Goal: Navigation & Orientation: Find specific page/section

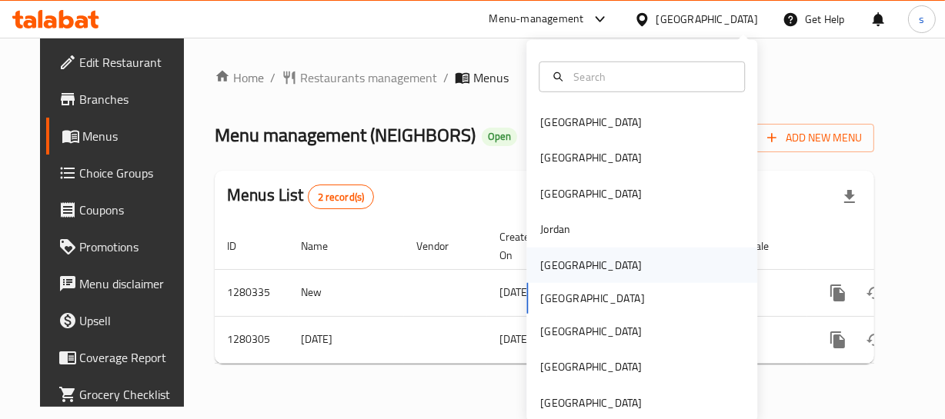
click at [563, 260] on div "Kuwait" at bounding box center [591, 264] width 126 height 35
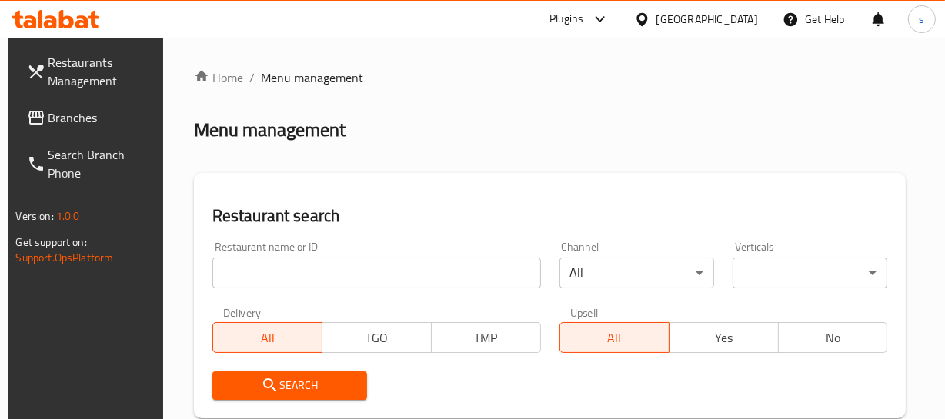
click at [78, 112] on span "Branches" at bounding box center [100, 118] width 105 height 18
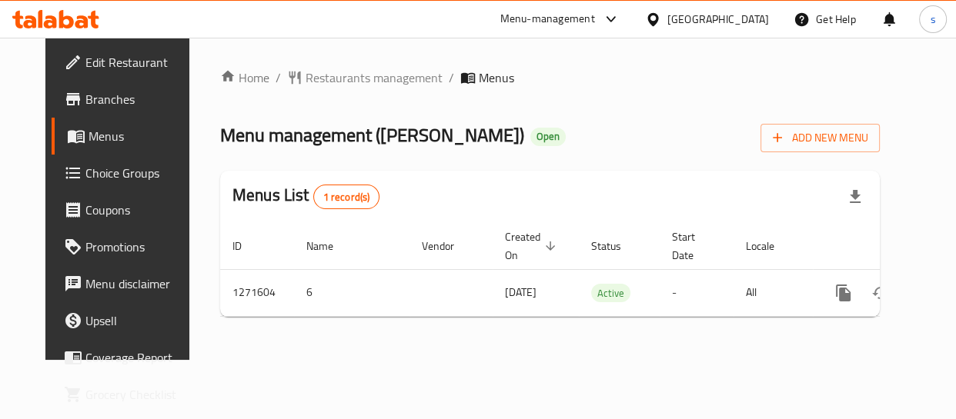
click at [667, 14] on div at bounding box center [656, 19] width 22 height 17
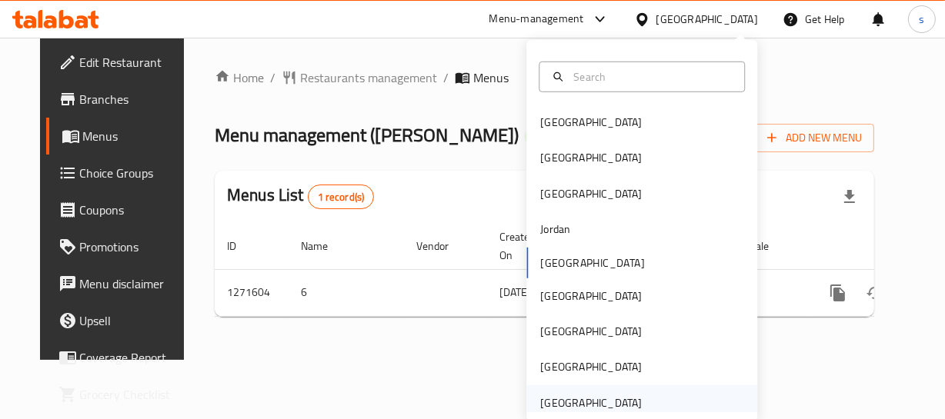
click at [616, 401] on div "[GEOGRAPHIC_DATA]" at bounding box center [591, 403] width 102 height 17
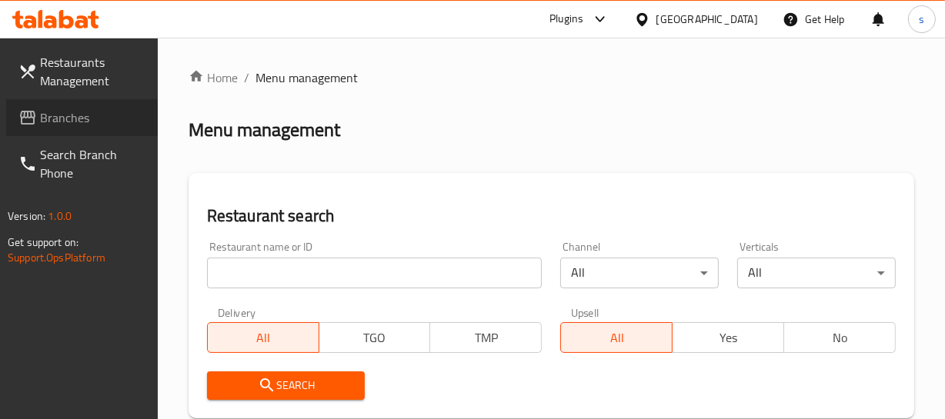
click at [61, 109] on span "Branches" at bounding box center [92, 118] width 105 height 18
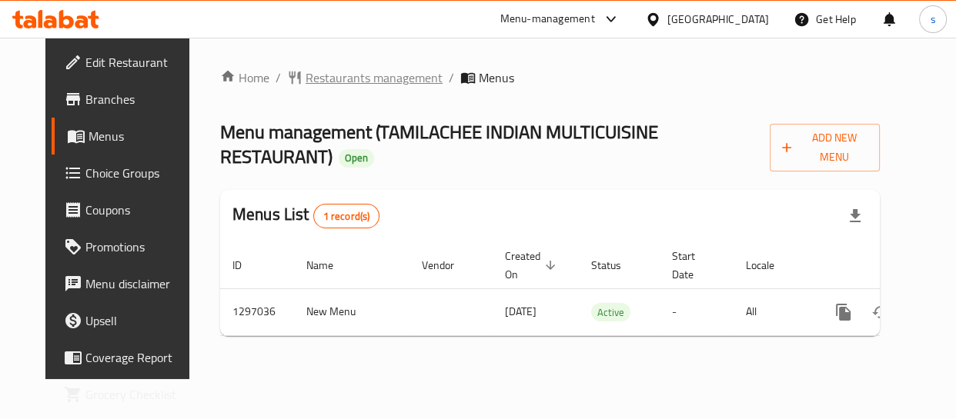
click at [368, 78] on span "Restaurants management" at bounding box center [374, 77] width 137 height 18
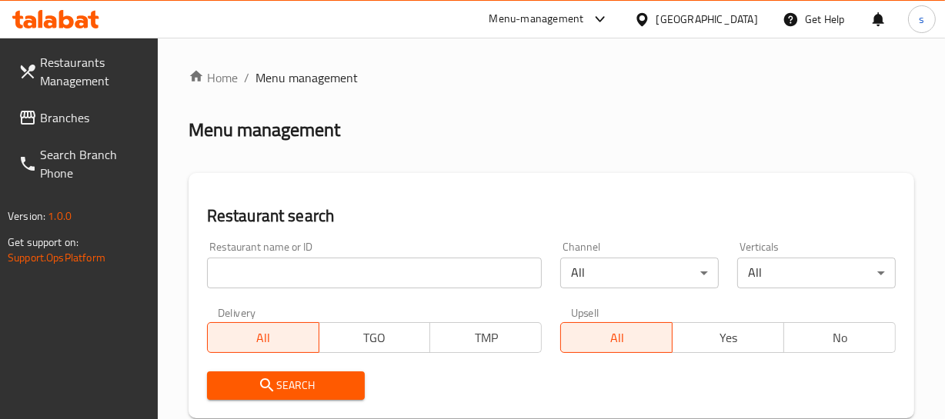
click at [84, 109] on span "Branches" at bounding box center [92, 118] width 105 height 18
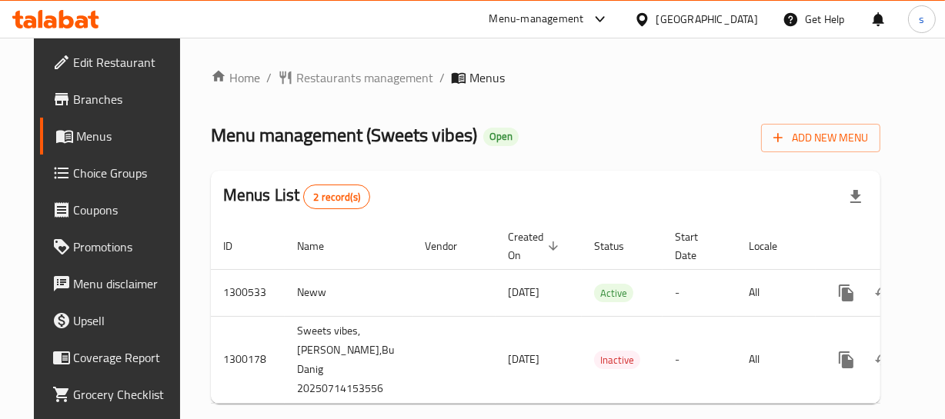
click at [721, 15] on div "[GEOGRAPHIC_DATA]" at bounding box center [707, 19] width 102 height 17
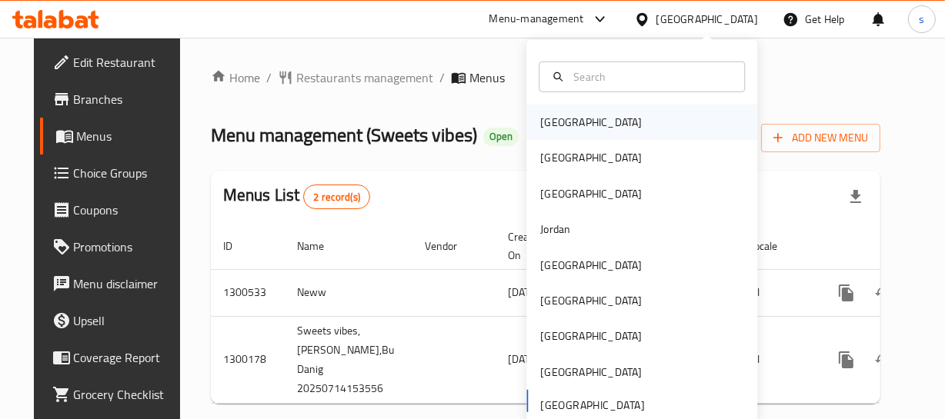
click at [582, 122] on div "Bahrain" at bounding box center [641, 122] width 231 height 35
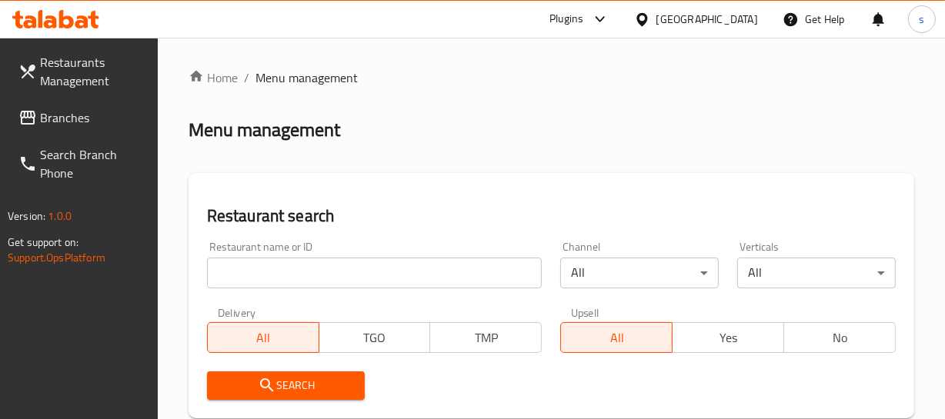
click at [54, 125] on span "Branches" at bounding box center [92, 118] width 105 height 18
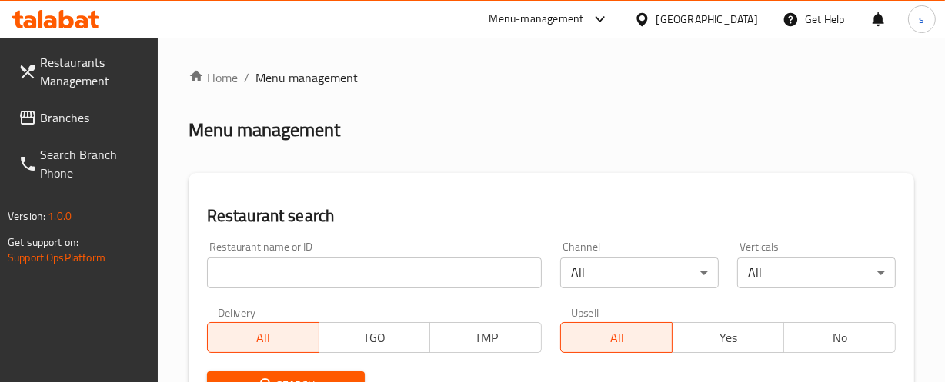
click at [656, 16] on div at bounding box center [645, 19] width 22 height 17
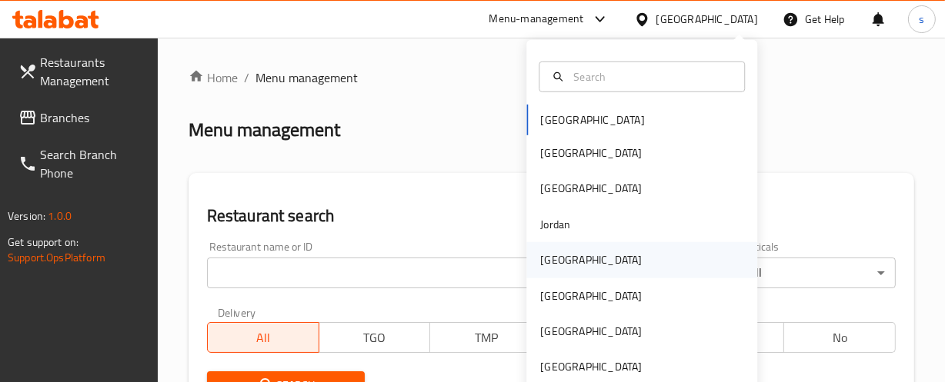
click at [577, 262] on div "[GEOGRAPHIC_DATA]" at bounding box center [641, 259] width 231 height 35
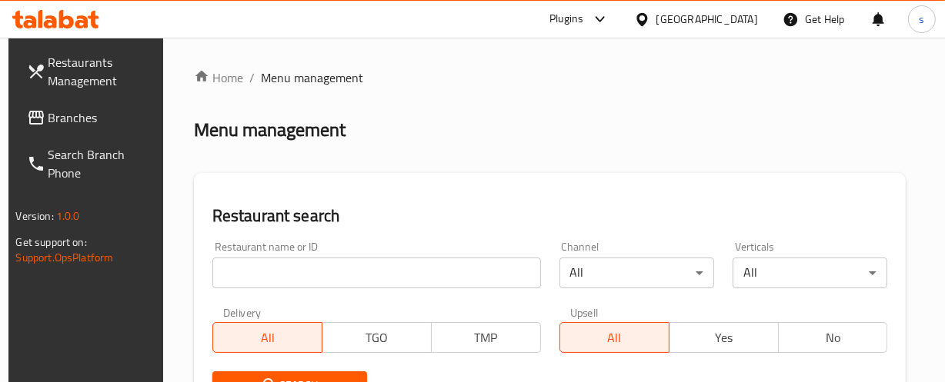
click at [34, 114] on icon at bounding box center [35, 118] width 15 height 14
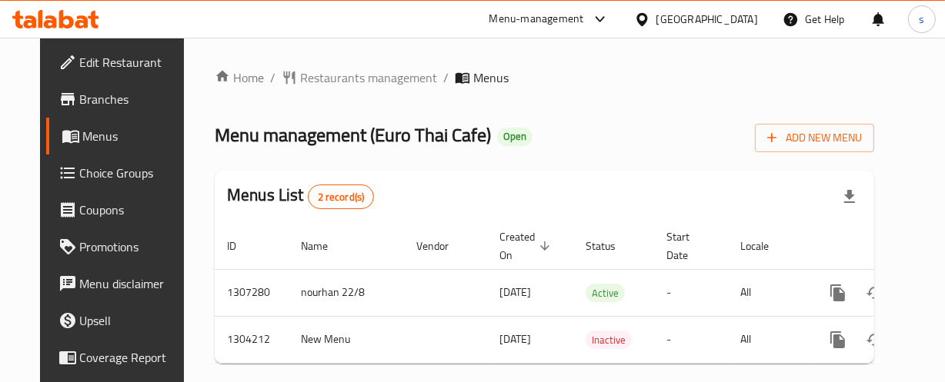
click at [670, 15] on div "[GEOGRAPHIC_DATA]" at bounding box center [707, 19] width 102 height 17
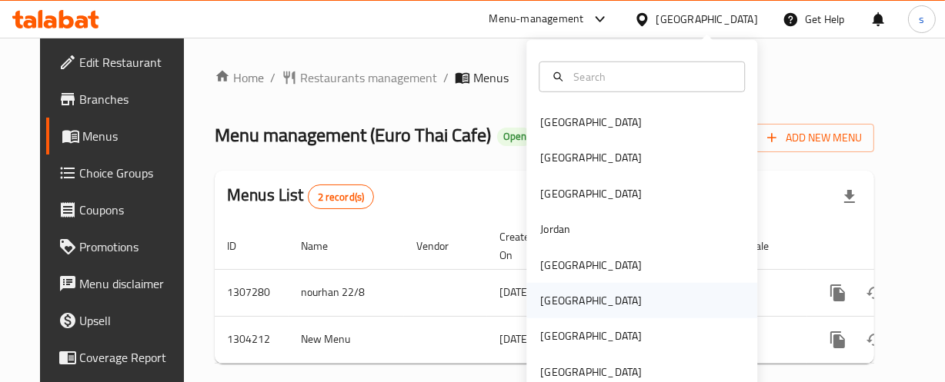
click at [570, 299] on div "[GEOGRAPHIC_DATA]" at bounding box center [641, 300] width 231 height 35
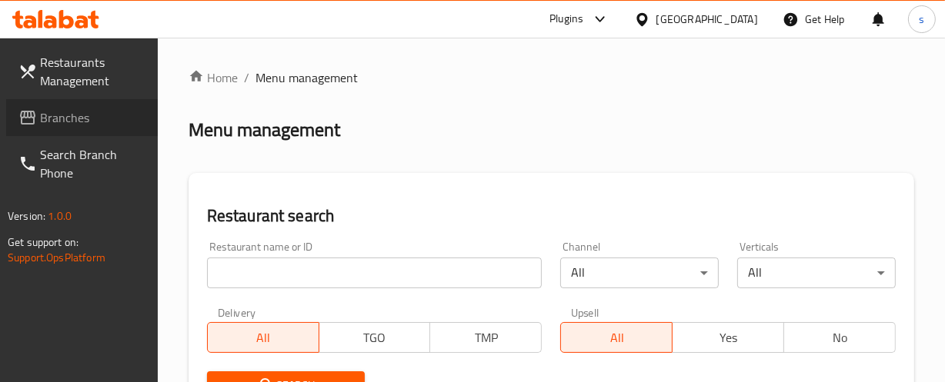
click at [71, 109] on span "Branches" at bounding box center [92, 118] width 105 height 18
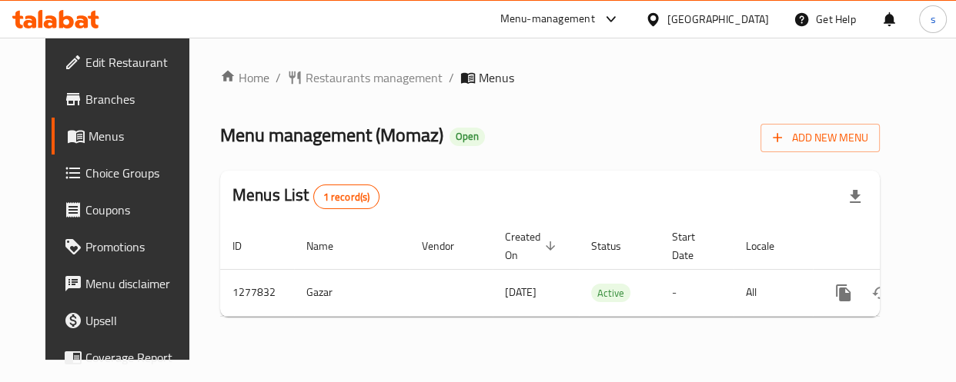
click at [742, 18] on div "[GEOGRAPHIC_DATA]" at bounding box center [718, 19] width 102 height 17
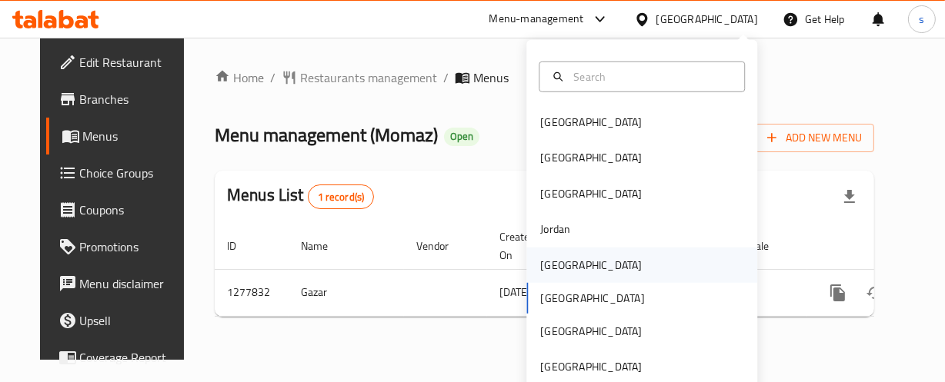
click at [540, 261] on div "[GEOGRAPHIC_DATA]" at bounding box center [591, 264] width 102 height 17
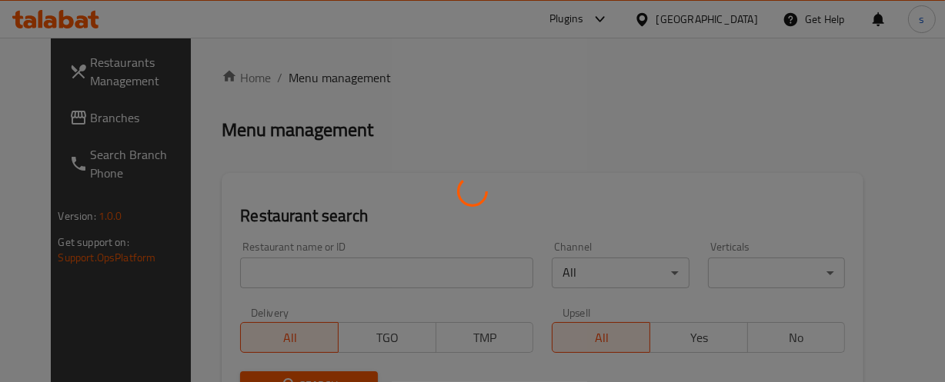
click at [65, 113] on div at bounding box center [472, 191] width 945 height 382
click at [92, 116] on div at bounding box center [472, 191] width 945 height 382
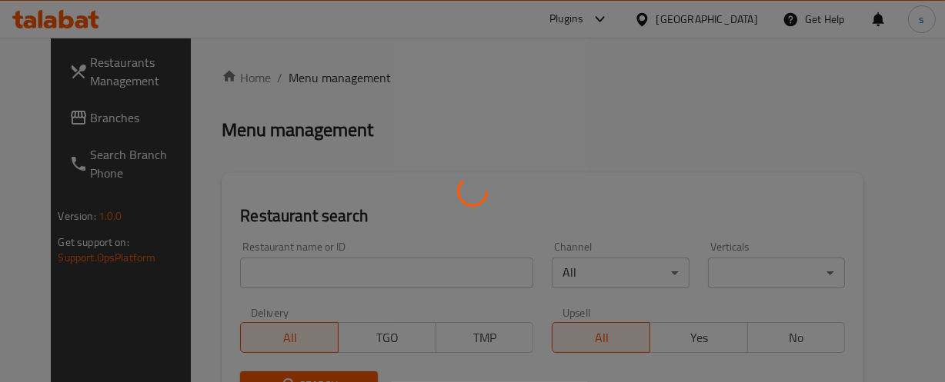
click at [92, 116] on div at bounding box center [472, 191] width 945 height 382
click at [78, 122] on div at bounding box center [472, 191] width 945 height 382
click at [84, 115] on div at bounding box center [472, 191] width 945 height 382
click at [99, 116] on div at bounding box center [472, 191] width 945 height 382
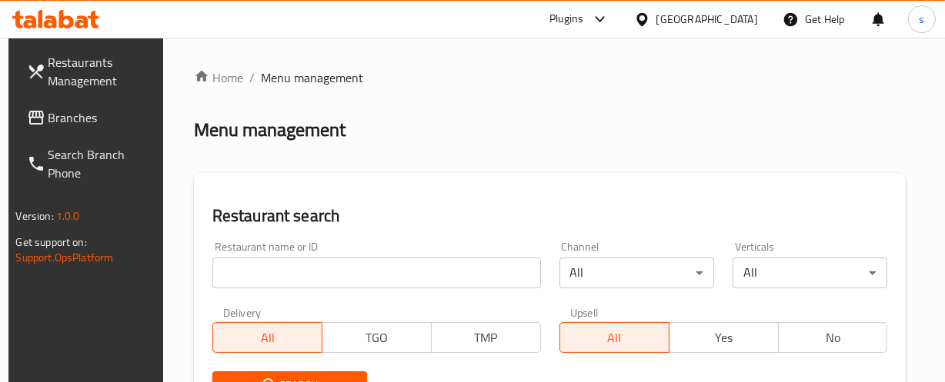
click at [75, 127] on span "Branches" at bounding box center [100, 118] width 105 height 18
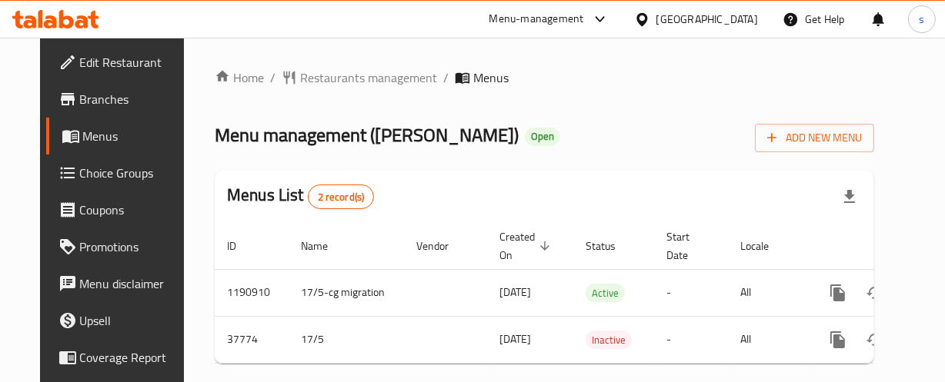
click at [647, 15] on icon at bounding box center [641, 18] width 11 height 13
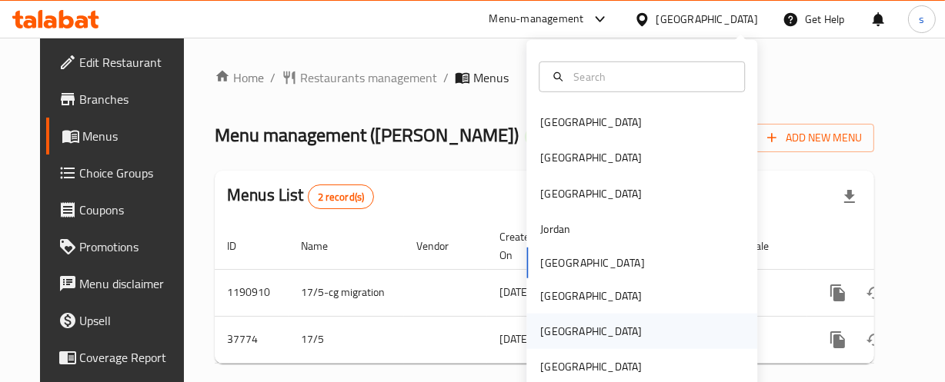
click at [567, 339] on div "[GEOGRAPHIC_DATA]" at bounding box center [591, 331] width 126 height 35
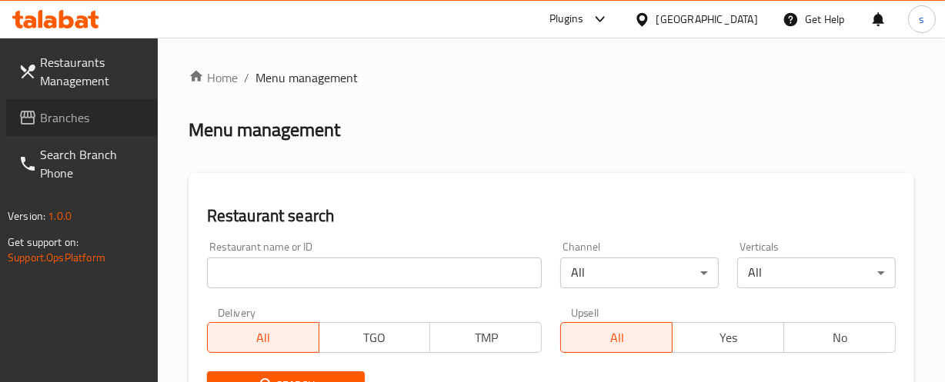
click at [48, 126] on span "Branches" at bounding box center [92, 118] width 105 height 18
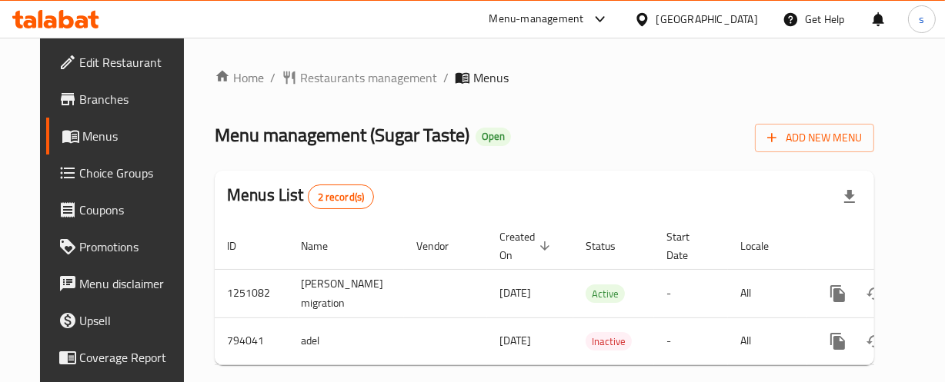
click at [738, 22] on div "[GEOGRAPHIC_DATA]" at bounding box center [707, 19] width 102 height 17
drag, startPoint x: 757, startPoint y: 230, endPoint x: 757, endPoint y: 245, distance: 14.6
click at [757, 245] on th "Locale" at bounding box center [767, 246] width 79 height 47
drag, startPoint x: 750, startPoint y: 15, endPoint x: 736, endPoint y: 23, distance: 15.8
click at [750, 15] on div "[GEOGRAPHIC_DATA]" at bounding box center [707, 19] width 102 height 17
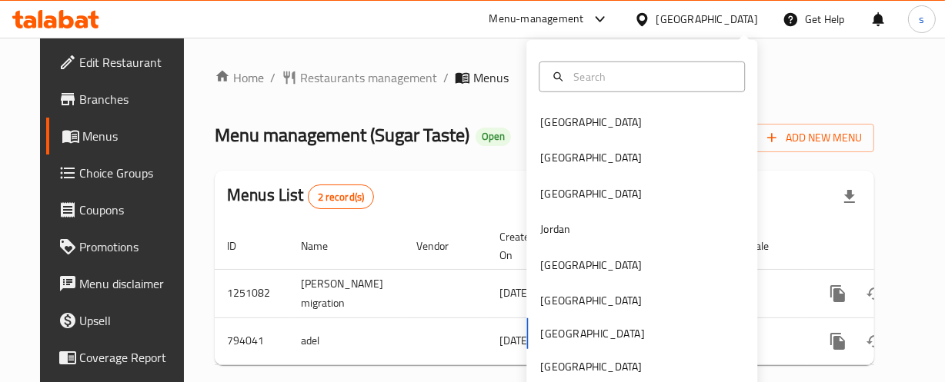
click at [598, 80] on input "text" at bounding box center [651, 76] width 168 height 17
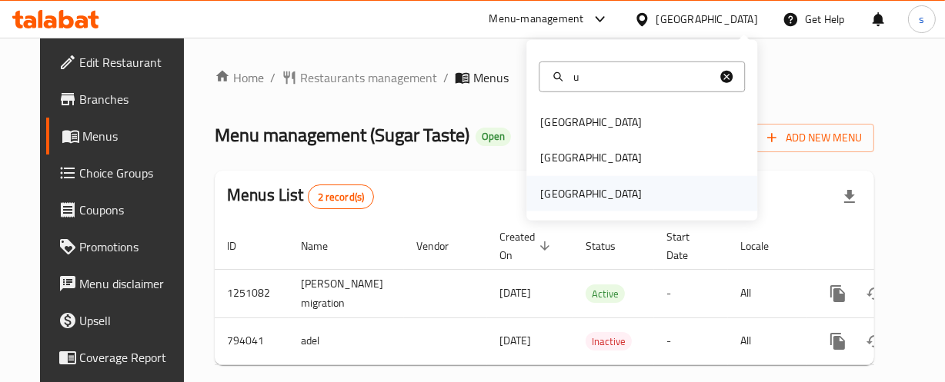
type input "u"
click at [628, 205] on div "[GEOGRAPHIC_DATA]" at bounding box center [591, 193] width 126 height 35
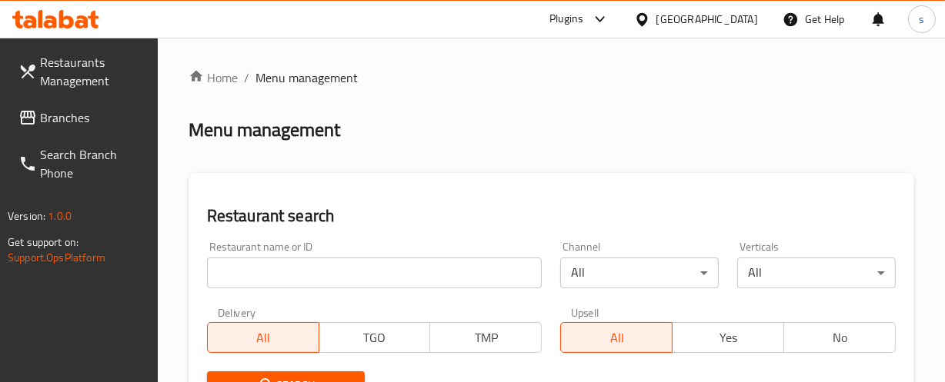
click at [75, 112] on span "Branches" at bounding box center [92, 118] width 105 height 18
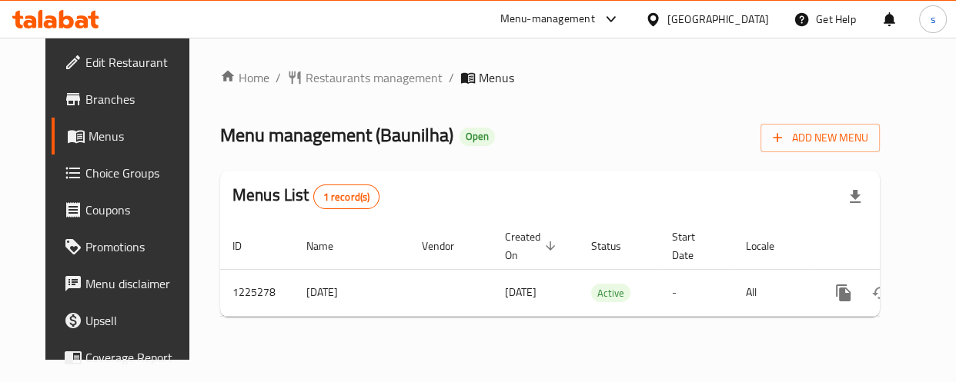
click at [726, 17] on div "[GEOGRAPHIC_DATA]" at bounding box center [718, 19] width 102 height 17
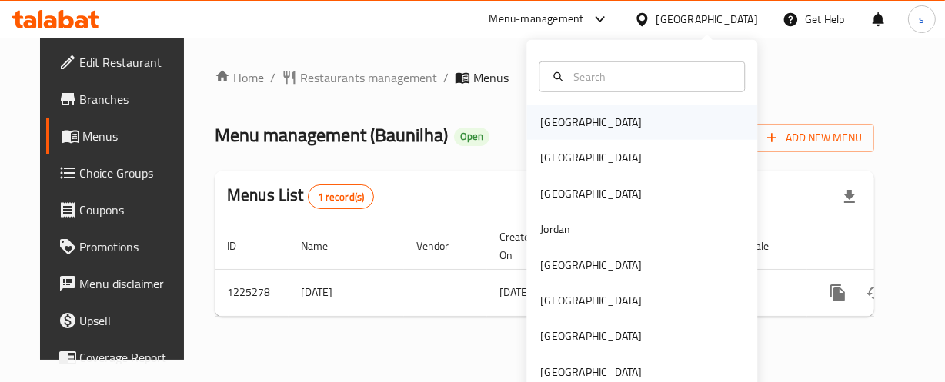
click at [592, 127] on div "[GEOGRAPHIC_DATA]" at bounding box center [641, 122] width 231 height 35
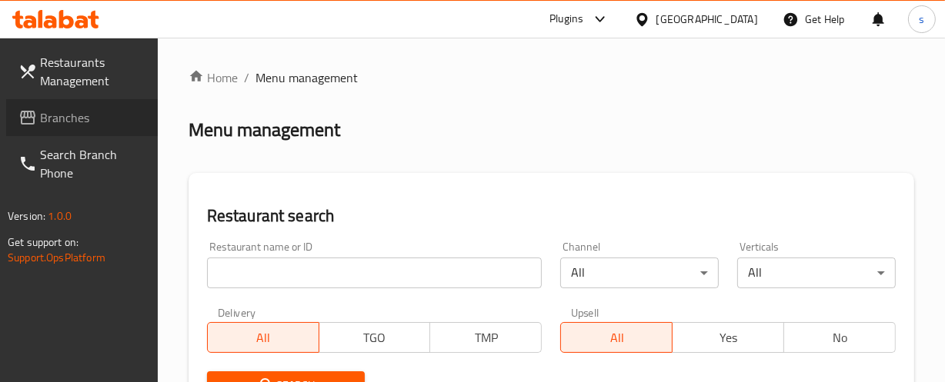
click at [66, 135] on link "Branches" at bounding box center [82, 117] width 152 height 37
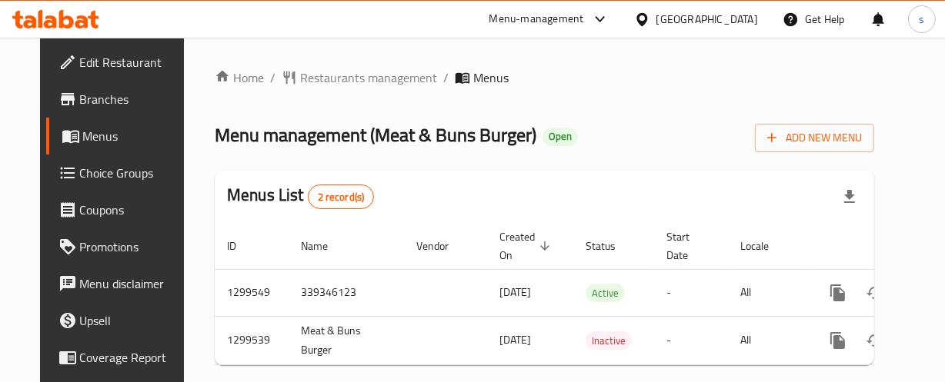
click at [730, 17] on div "[GEOGRAPHIC_DATA]" at bounding box center [707, 19] width 102 height 17
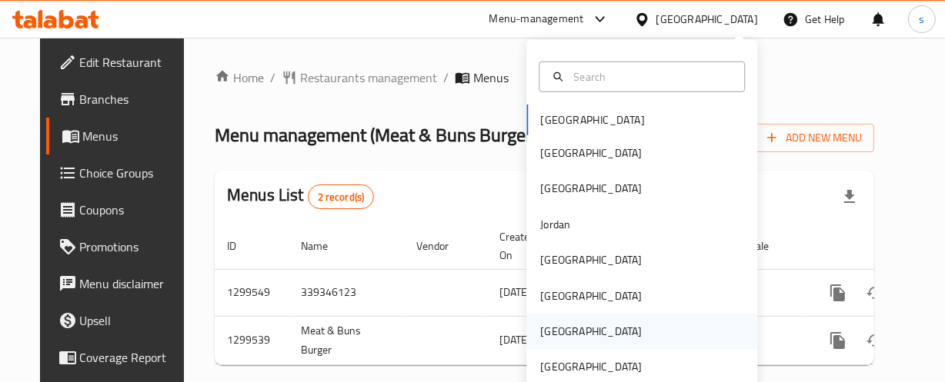
click at [566, 329] on div "[GEOGRAPHIC_DATA]" at bounding box center [591, 331] width 126 height 35
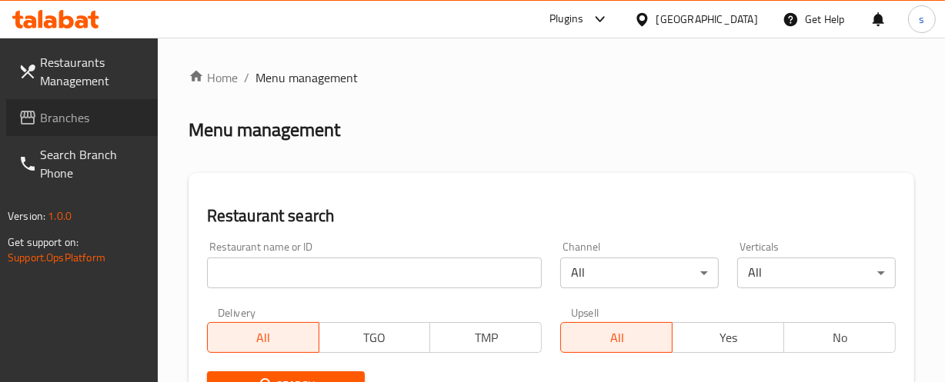
click at [73, 122] on span "Branches" at bounding box center [92, 118] width 105 height 18
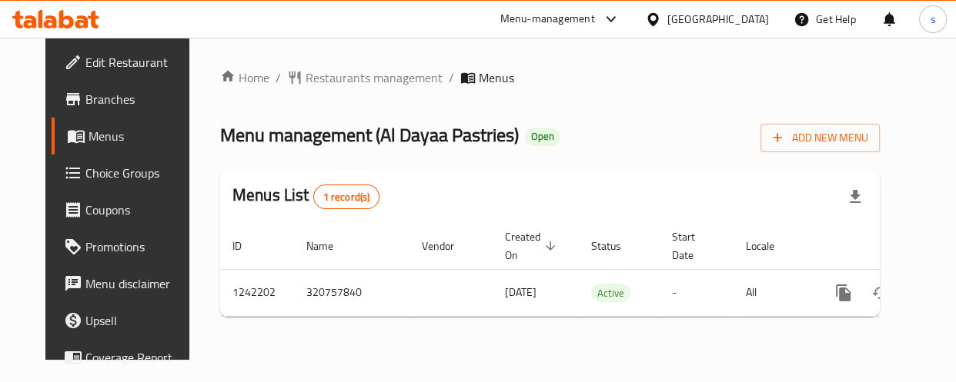
click at [667, 20] on div at bounding box center [656, 19] width 22 height 17
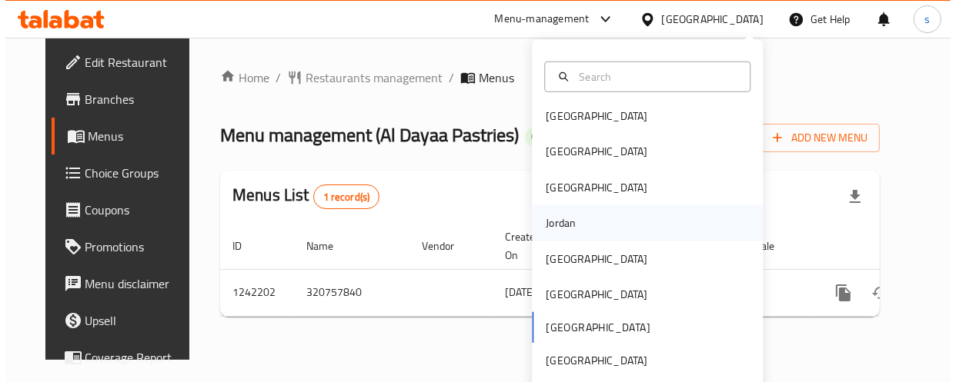
scroll to position [8, 0]
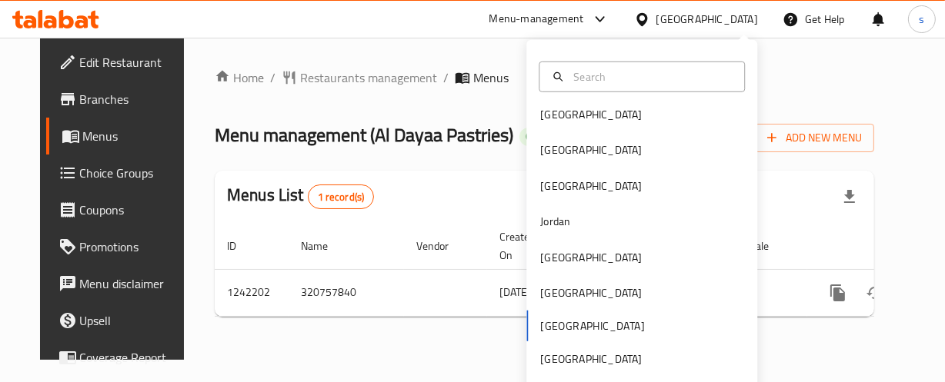
click at [600, 75] on input "text" at bounding box center [651, 76] width 168 height 17
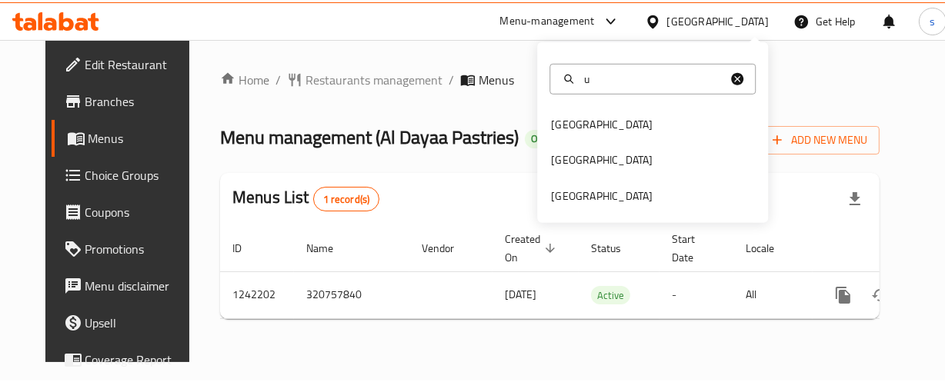
scroll to position [0, 0]
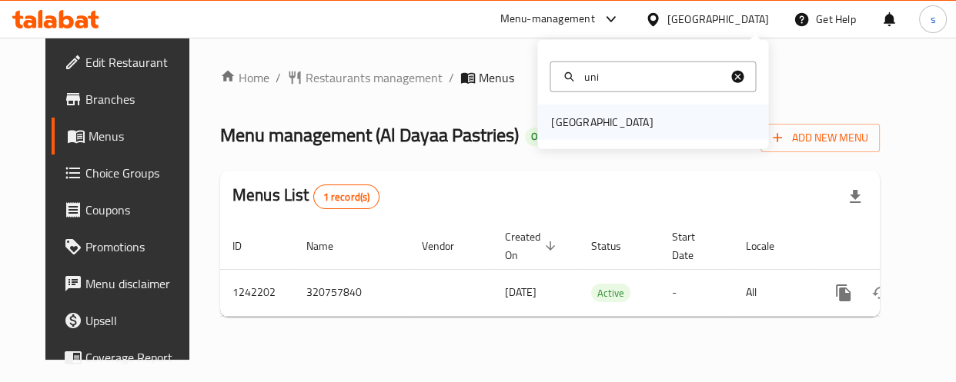
type input "uni"
click at [596, 121] on div "[GEOGRAPHIC_DATA]" at bounding box center [602, 122] width 102 height 17
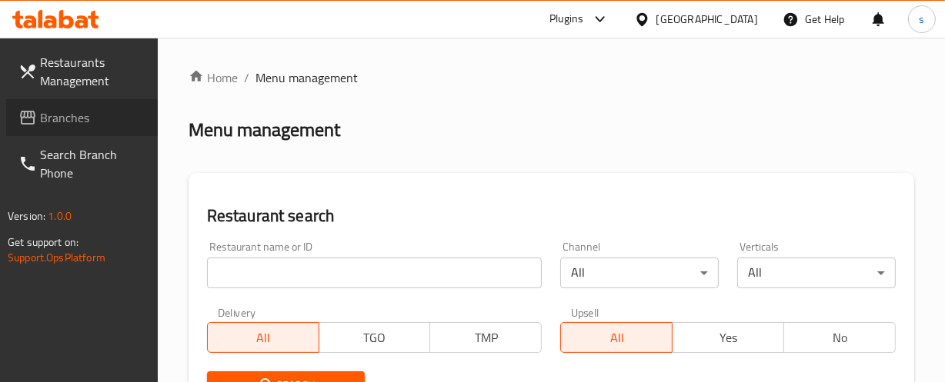
click at [95, 118] on span "Branches" at bounding box center [92, 118] width 105 height 18
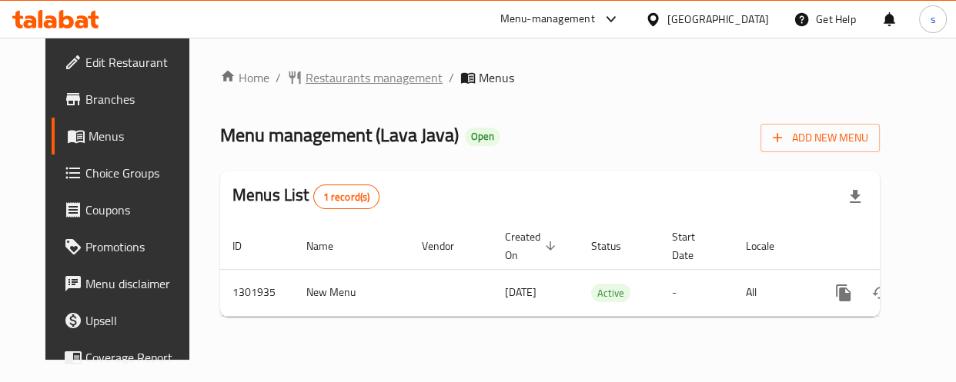
click at [357, 82] on span "Restaurants management" at bounding box center [374, 77] width 137 height 18
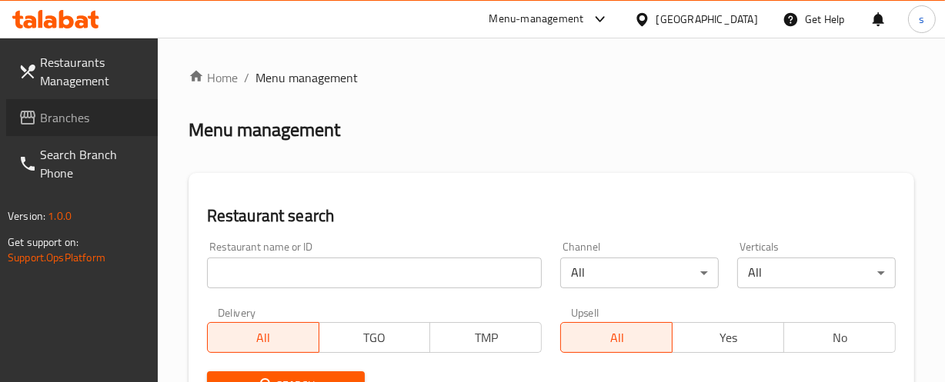
click at [50, 118] on span "Branches" at bounding box center [92, 118] width 105 height 18
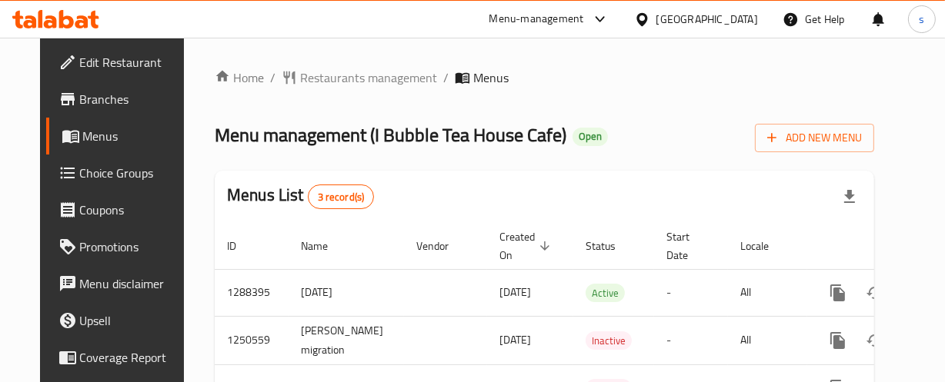
click at [708, 21] on div "[GEOGRAPHIC_DATA]" at bounding box center [707, 19] width 102 height 17
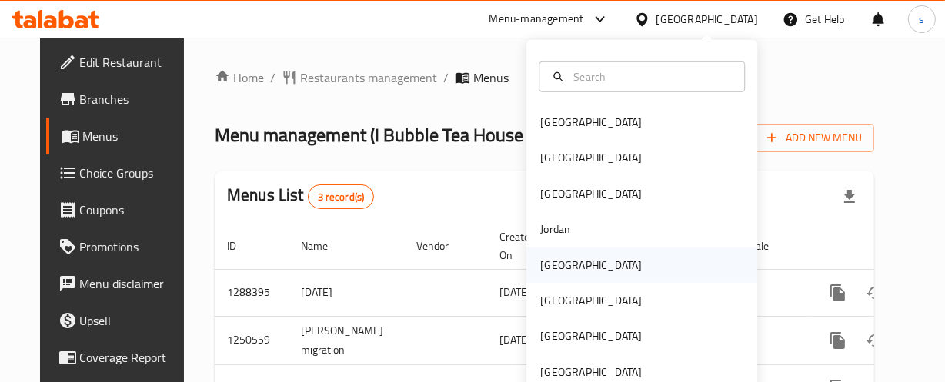
click at [599, 265] on div "Kuwait" at bounding box center [641, 264] width 231 height 35
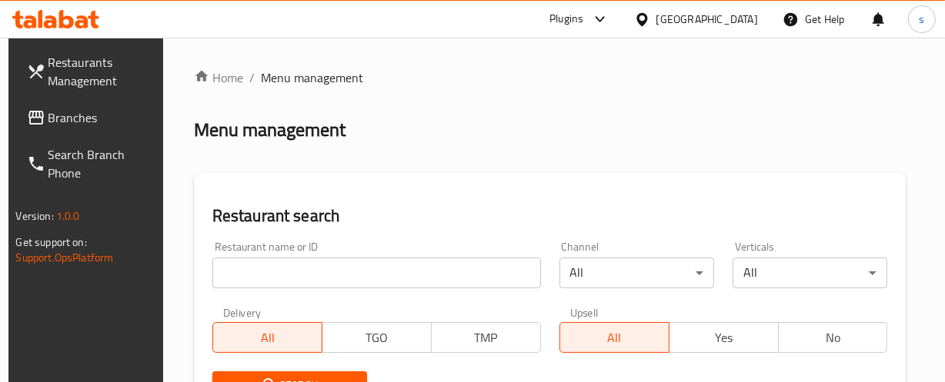
click at [741, 15] on div "[GEOGRAPHIC_DATA]" at bounding box center [707, 19] width 102 height 17
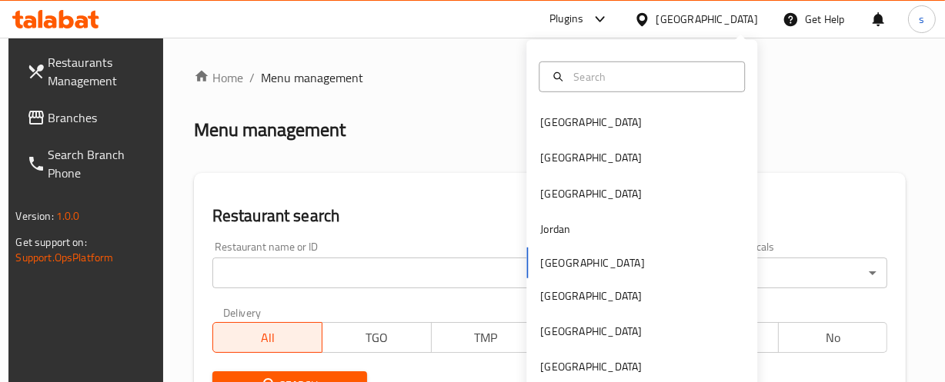
scroll to position [8, 0]
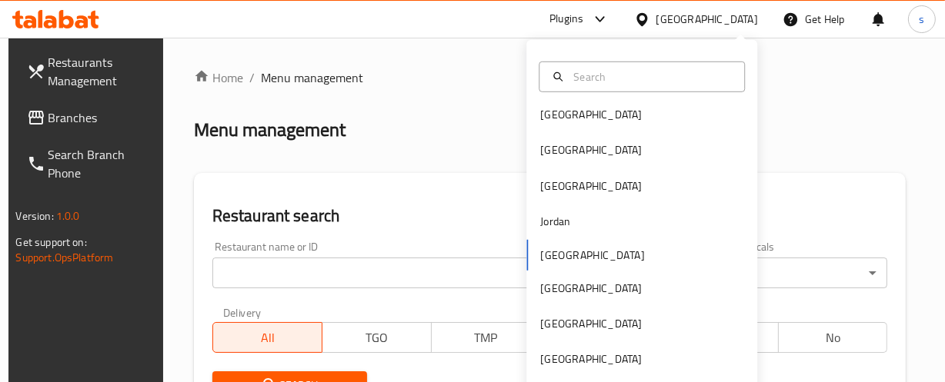
click at [629, 81] on input "text" at bounding box center [651, 76] width 168 height 17
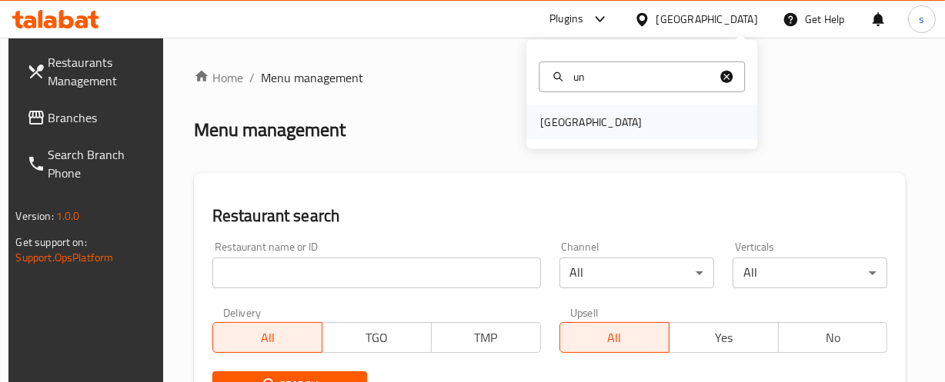
type input "un"
click at [617, 114] on div "[GEOGRAPHIC_DATA]" at bounding box center [591, 122] width 102 height 17
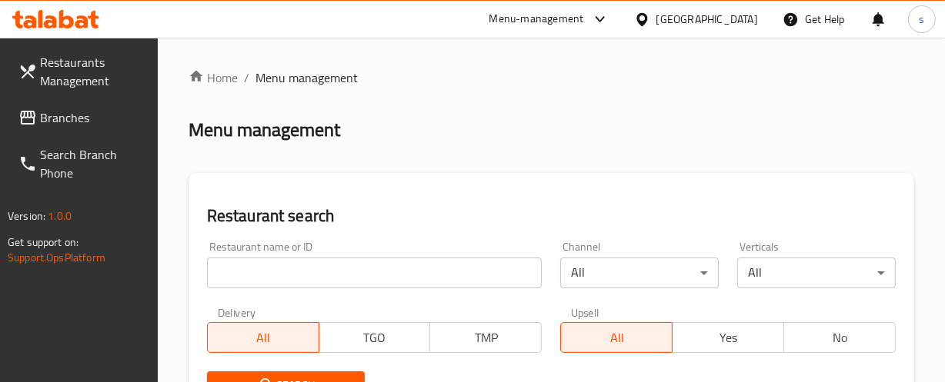
click at [49, 130] on link "Branches" at bounding box center [82, 117] width 152 height 37
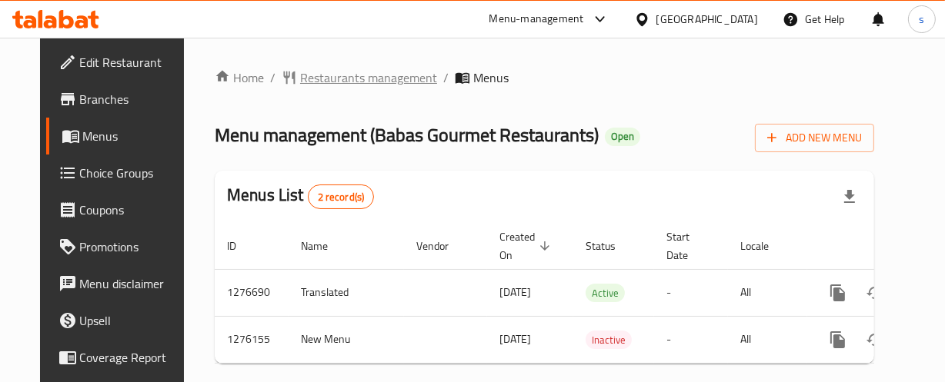
click at [300, 84] on span "Restaurants management" at bounding box center [368, 77] width 137 height 18
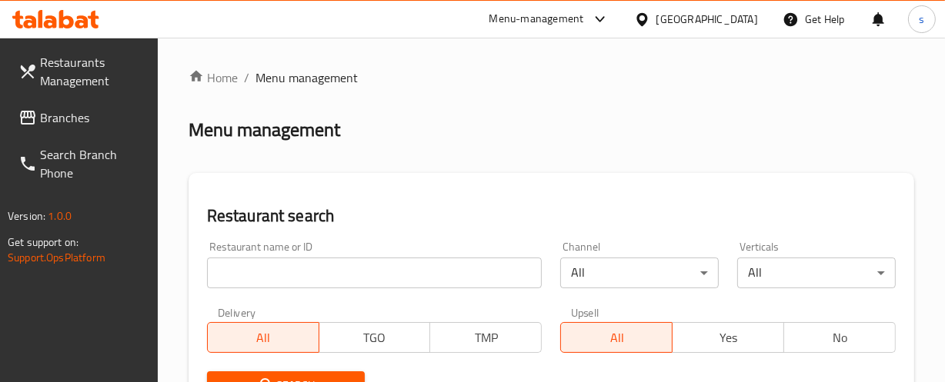
click at [92, 131] on link "Branches" at bounding box center [82, 117] width 152 height 37
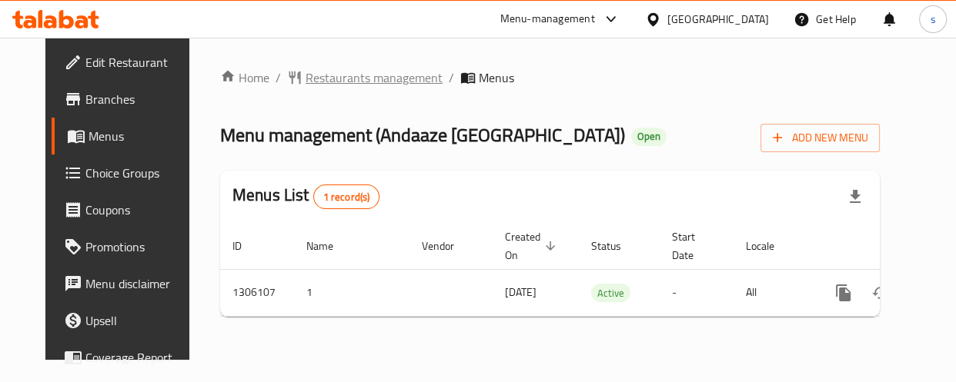
click at [356, 86] on span "Restaurants management" at bounding box center [374, 77] width 137 height 18
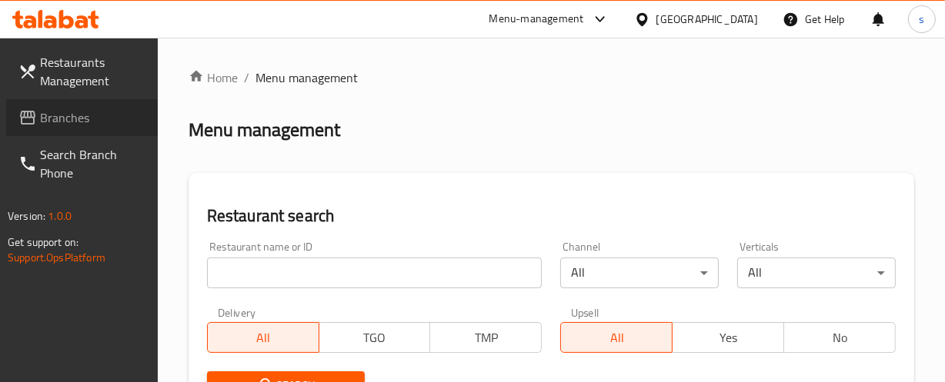
click at [84, 119] on span "Branches" at bounding box center [92, 118] width 105 height 18
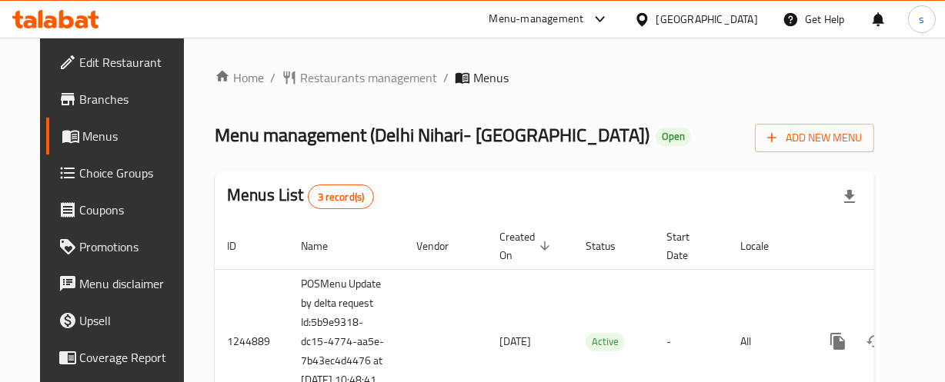
click at [700, 14] on div "[GEOGRAPHIC_DATA]" at bounding box center [707, 19] width 102 height 17
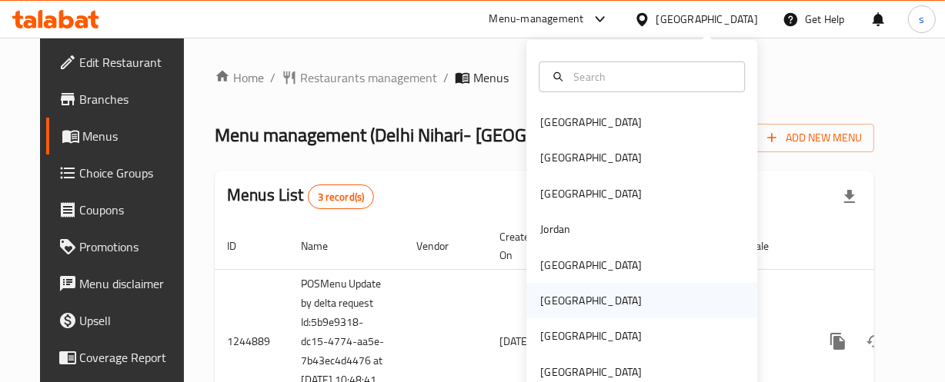
click at [540, 306] on div "[GEOGRAPHIC_DATA]" at bounding box center [591, 300] width 102 height 17
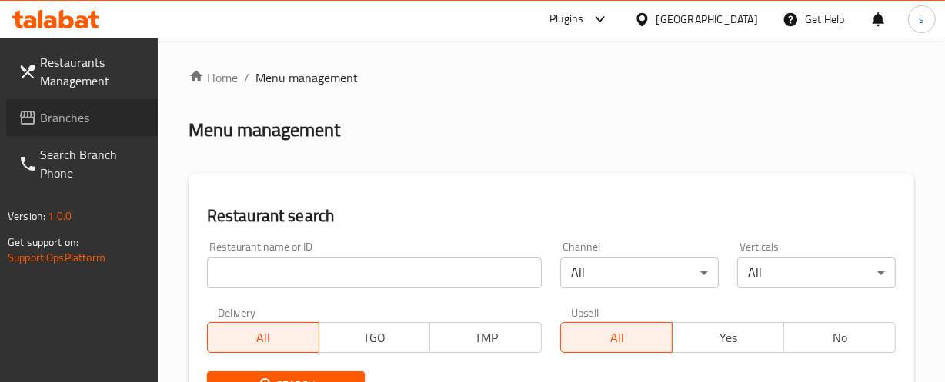
click at [95, 123] on span "Branches" at bounding box center [92, 118] width 105 height 18
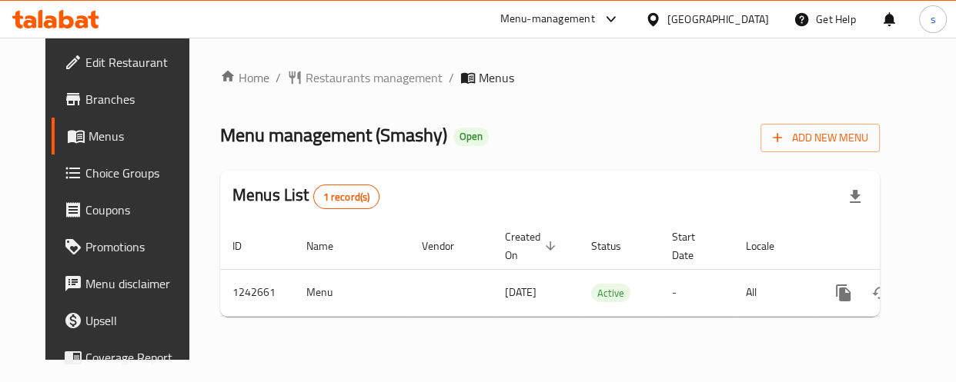
click at [746, 13] on div "[GEOGRAPHIC_DATA]" at bounding box center [718, 19] width 102 height 17
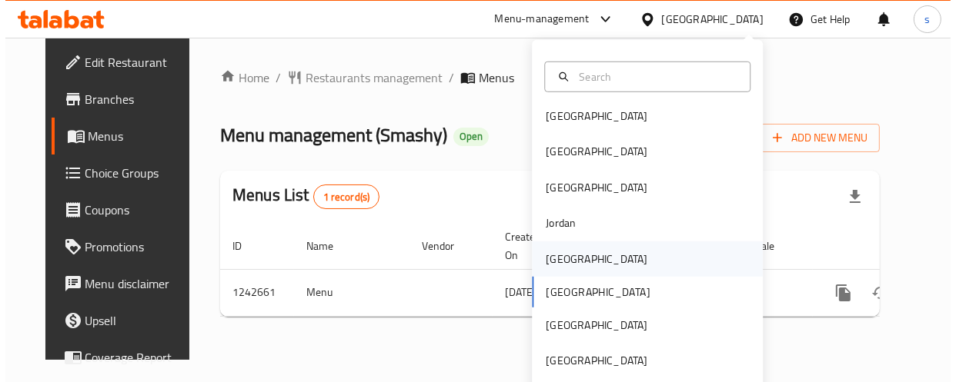
scroll to position [8, 0]
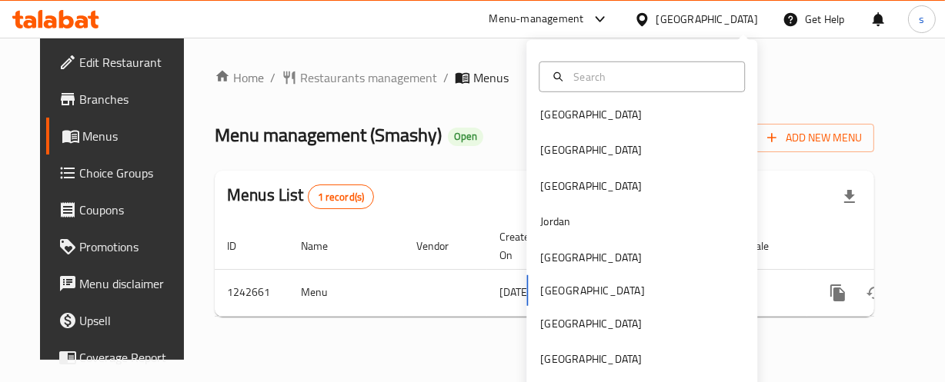
click at [602, 77] on input "text" at bounding box center [651, 76] width 168 height 17
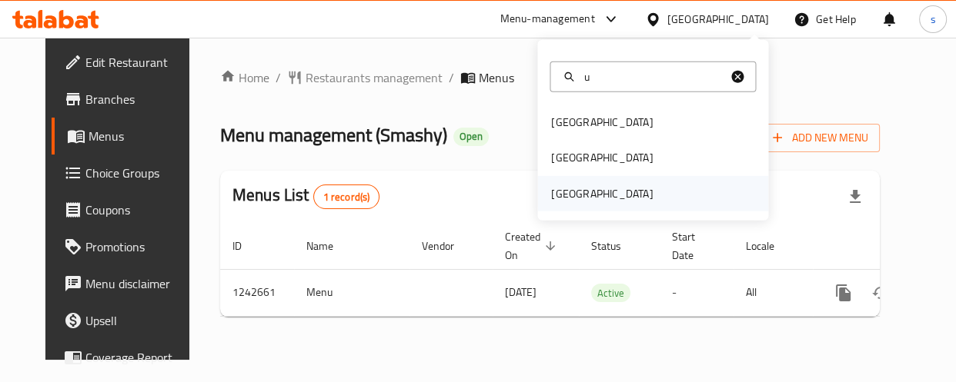
type input "u"
click at [629, 185] on div "[GEOGRAPHIC_DATA]" at bounding box center [602, 193] width 102 height 17
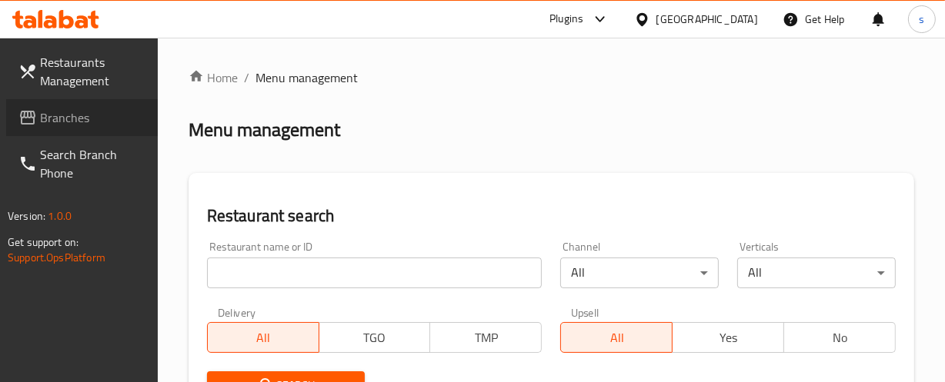
click at [75, 123] on span "Branches" at bounding box center [92, 118] width 105 height 18
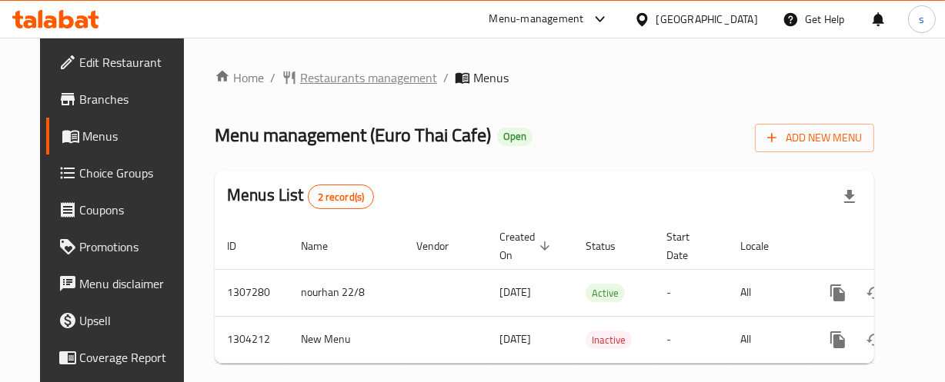
click at [300, 73] on span "Restaurants management" at bounding box center [368, 77] width 137 height 18
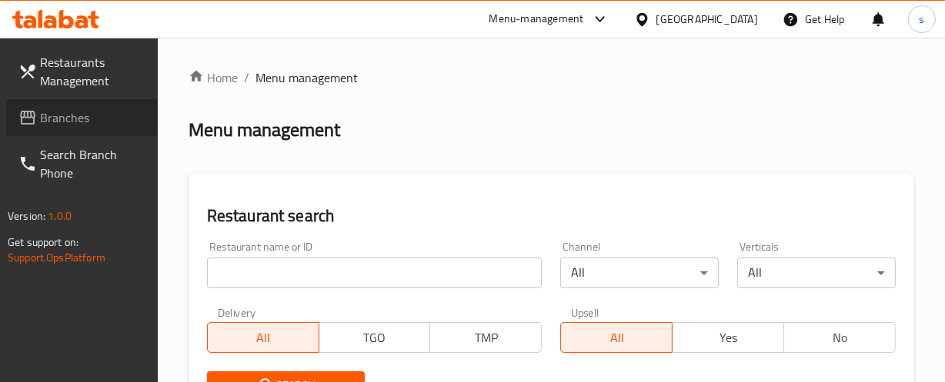
click at [77, 123] on span "Branches" at bounding box center [92, 118] width 105 height 18
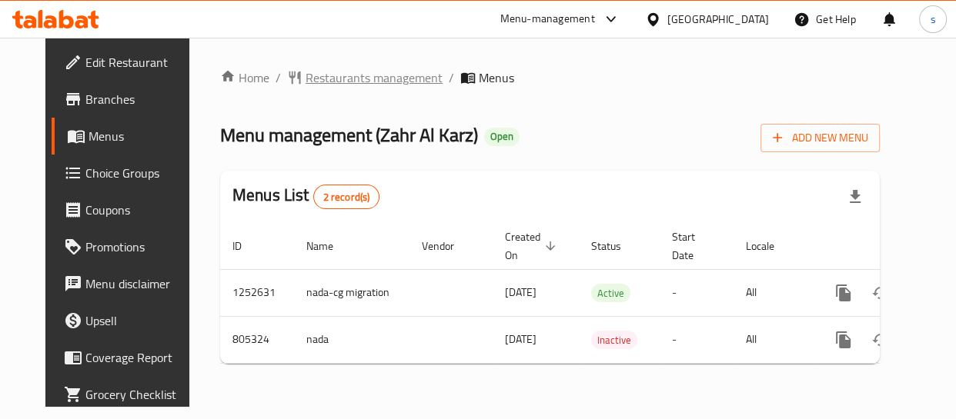
click at [384, 72] on span "Restaurants management" at bounding box center [374, 77] width 137 height 18
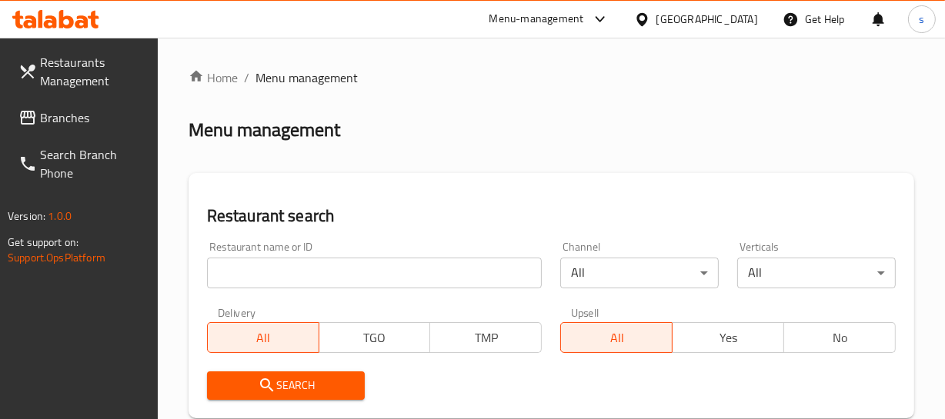
click at [61, 114] on span "Branches" at bounding box center [92, 118] width 105 height 18
